Goal: Check status: Check status

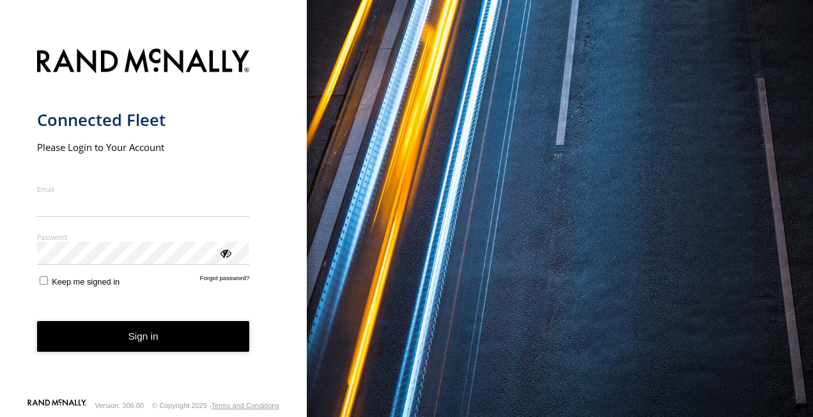
type input "**********"
click at [96, 344] on button "Sign in" at bounding box center [143, 336] width 213 height 31
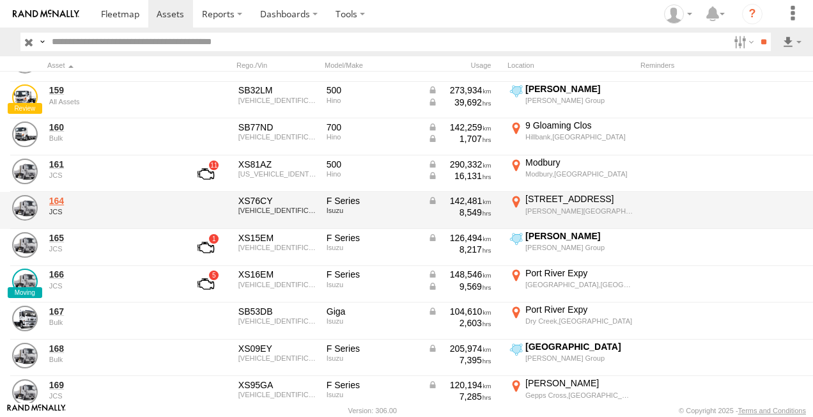
scroll to position [128, 0]
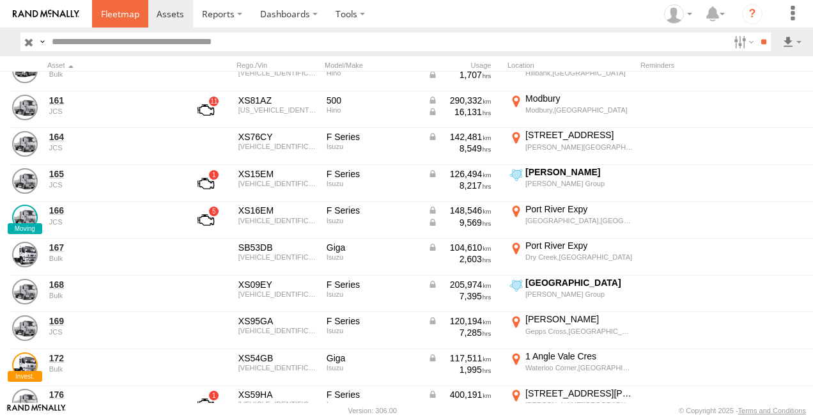
click at [119, 15] on span at bounding box center [120, 14] width 38 height 12
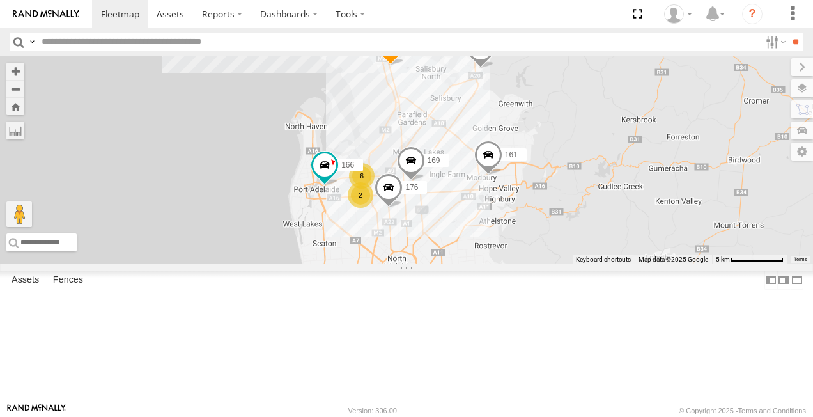
scroll to position [153, 0]
click at [0, 0] on span at bounding box center [0, 0] width 0 height 0
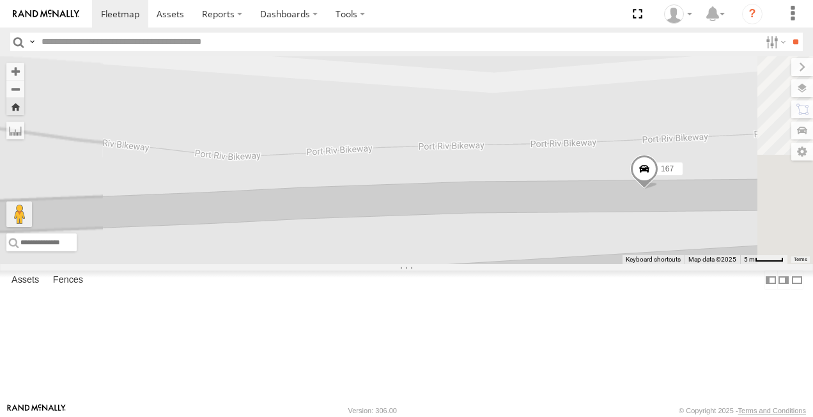
drag, startPoint x: 581, startPoint y: 222, endPoint x: 491, endPoint y: 226, distance: 90.2
click at [491, 226] on div "167" at bounding box center [406, 160] width 813 height 208
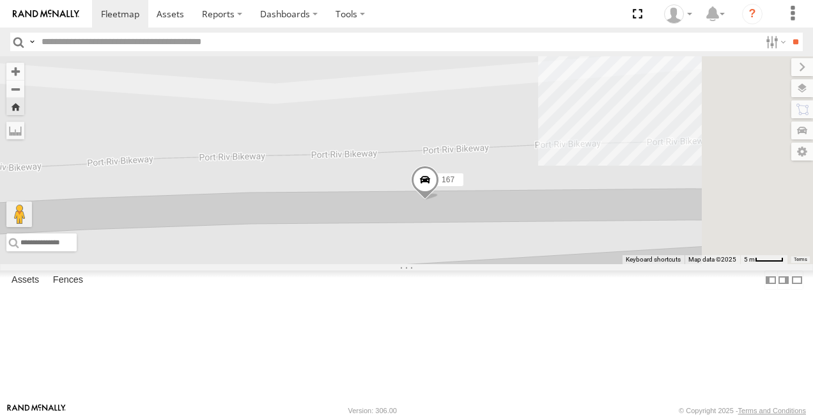
click at [439, 200] on span at bounding box center [425, 182] width 28 height 35
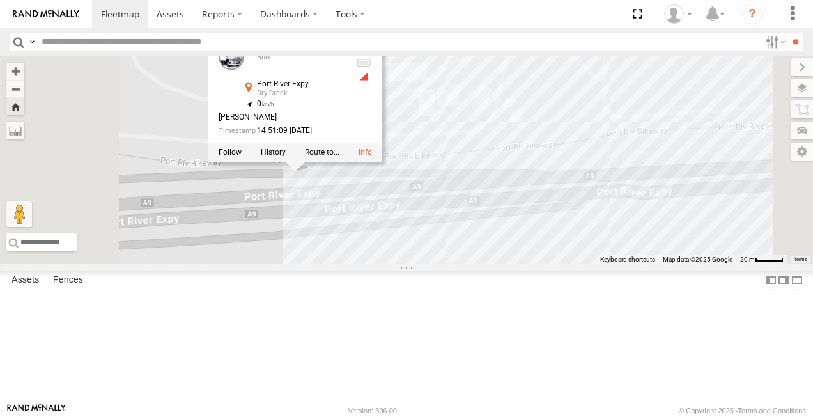
click at [484, 264] on div "167 167 Bulk Port River Expy Dry Creek -34.83331 , 138.54869 0 Kym Dunn 14:51:0…" at bounding box center [406, 160] width 813 height 208
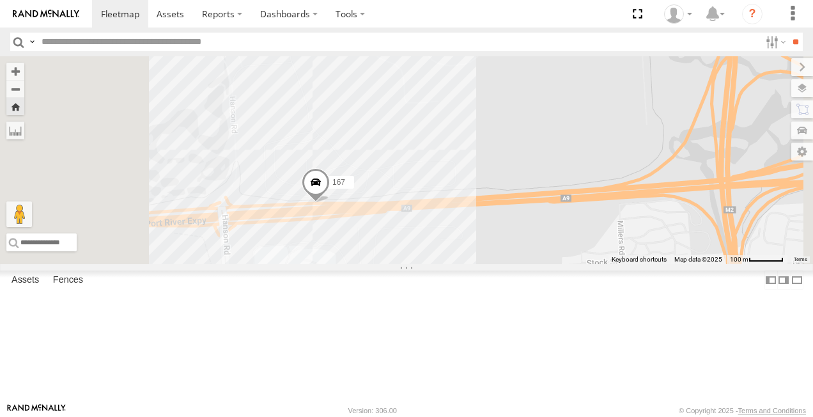
click at [0, 0] on link at bounding box center [0, 0] width 0 height 0
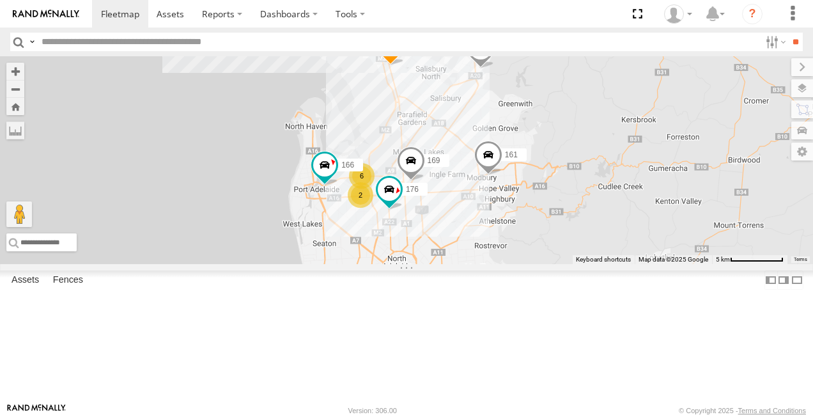
scroll to position [64, 0]
click at [0, 0] on div "167" at bounding box center [0, 0] width 0 height 0
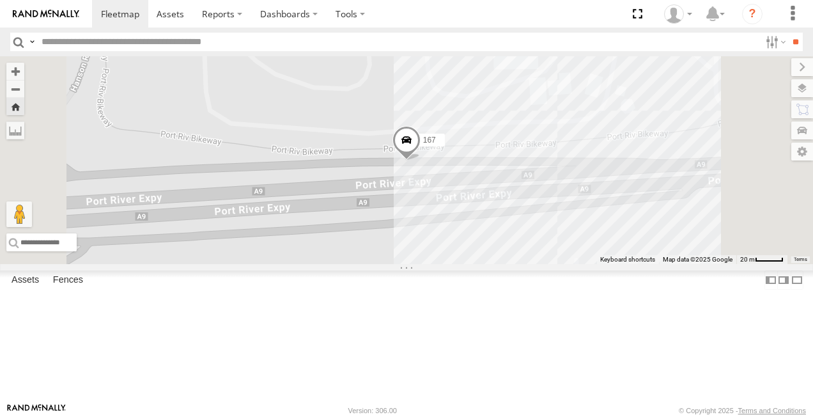
click at [420, 160] on span at bounding box center [406, 142] width 28 height 35
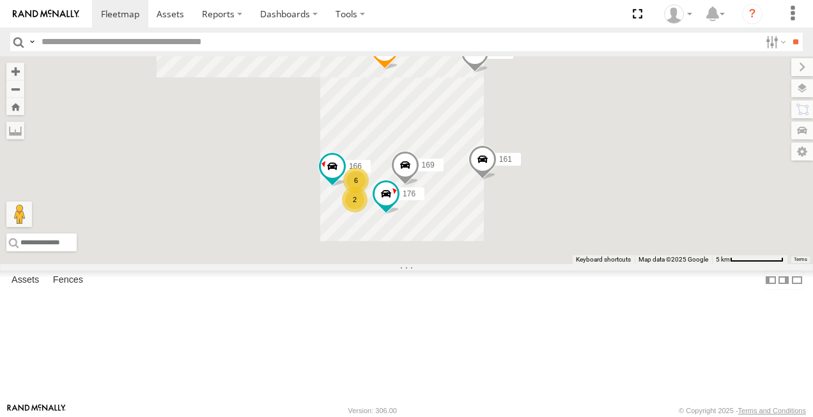
scroll to position [0, 0]
